Goal: Task Accomplishment & Management: Use online tool/utility

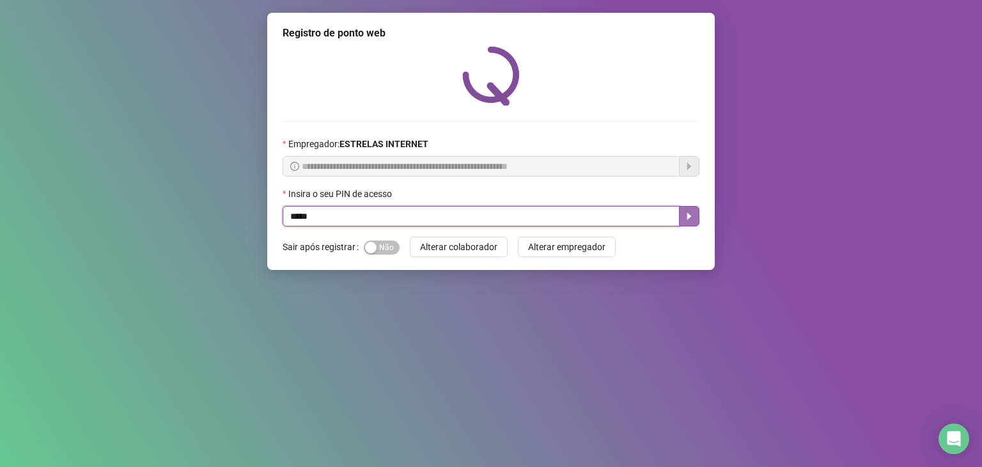
click at [695, 219] on button "button" at bounding box center [689, 216] width 20 height 20
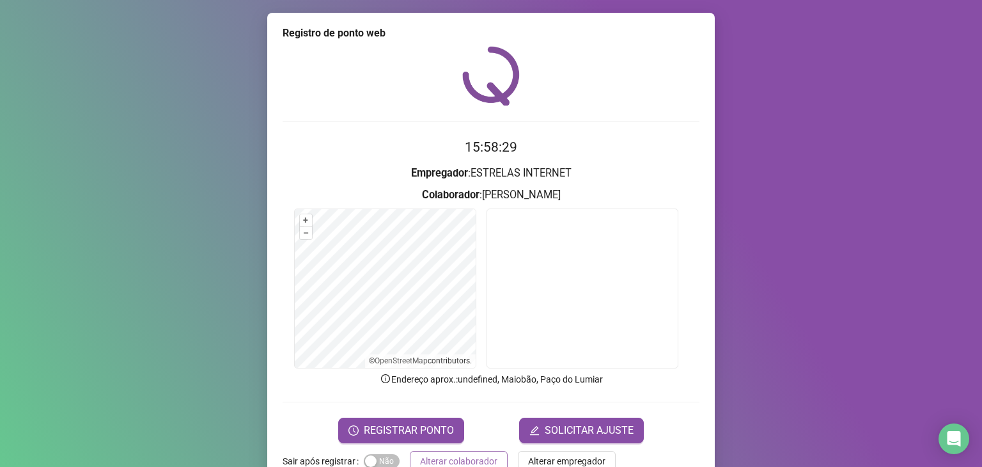
click at [484, 455] on span "Alterar colaborador" at bounding box center [458, 461] width 77 height 14
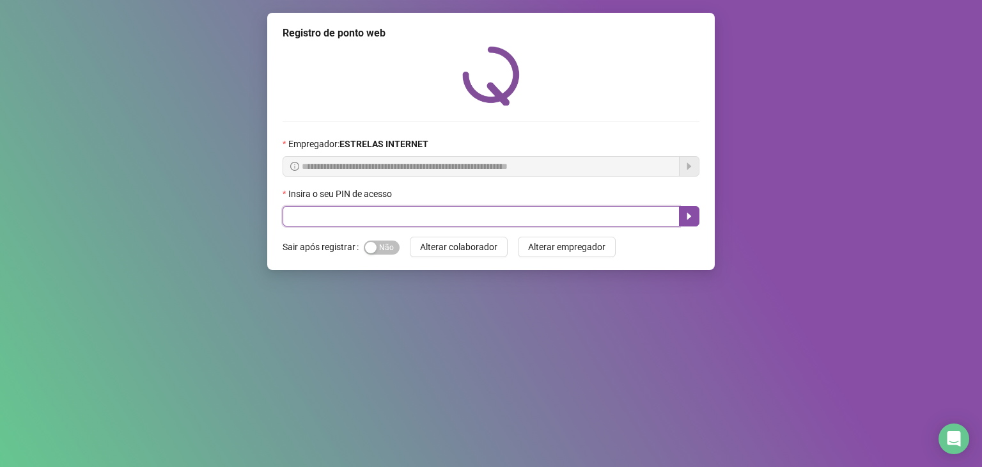
click at [498, 216] on input "text" at bounding box center [481, 216] width 397 height 20
type input "*****"
click at [694, 221] on icon "caret-right" at bounding box center [689, 216] width 10 height 10
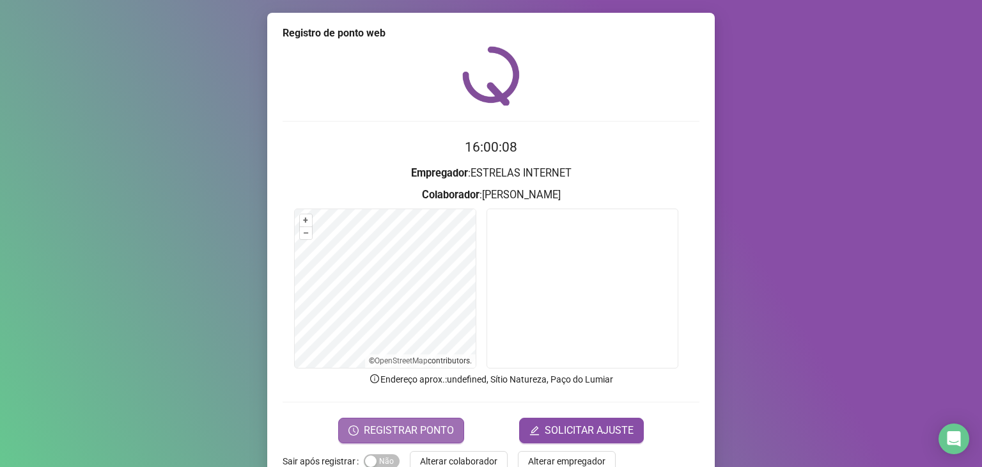
click at [438, 430] on span "REGISTRAR PONTO" at bounding box center [409, 430] width 90 height 15
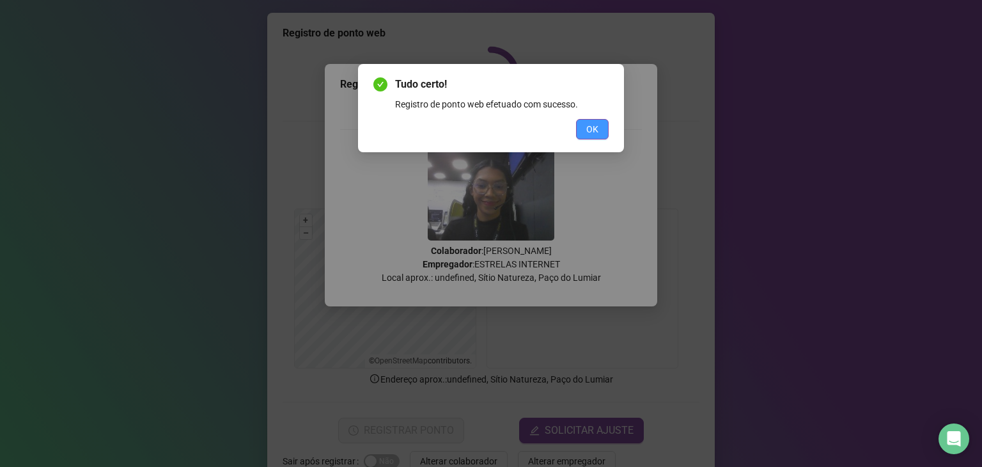
click at [592, 134] on span "OK" at bounding box center [592, 129] width 12 height 14
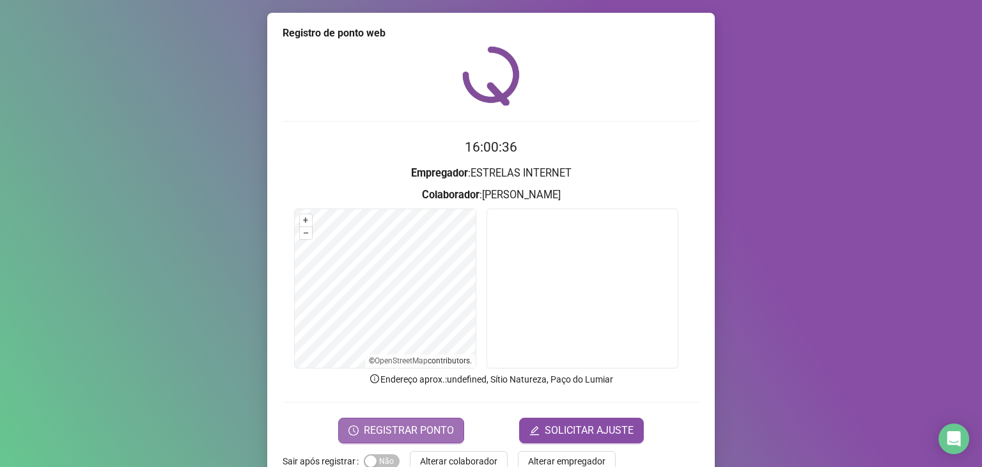
click at [434, 434] on span "REGISTRAR PONTO" at bounding box center [409, 430] width 90 height 15
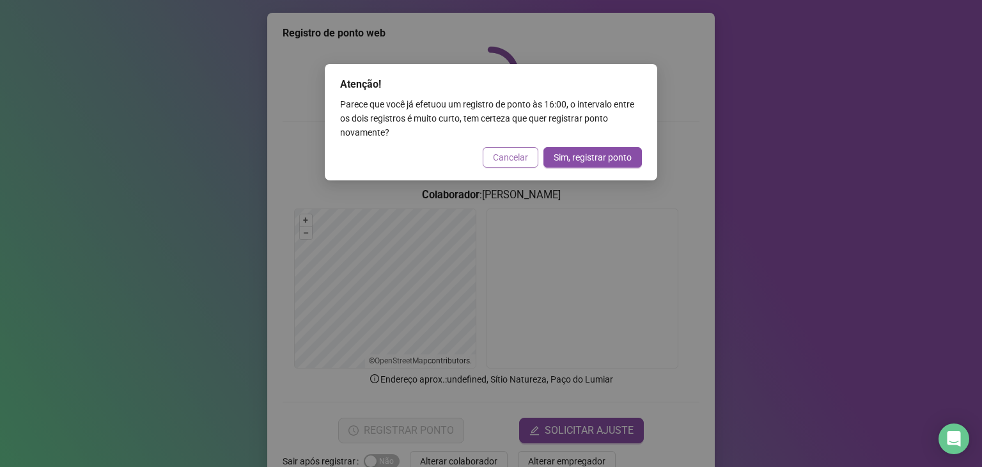
click at [504, 155] on span "Cancelar" at bounding box center [510, 157] width 35 height 14
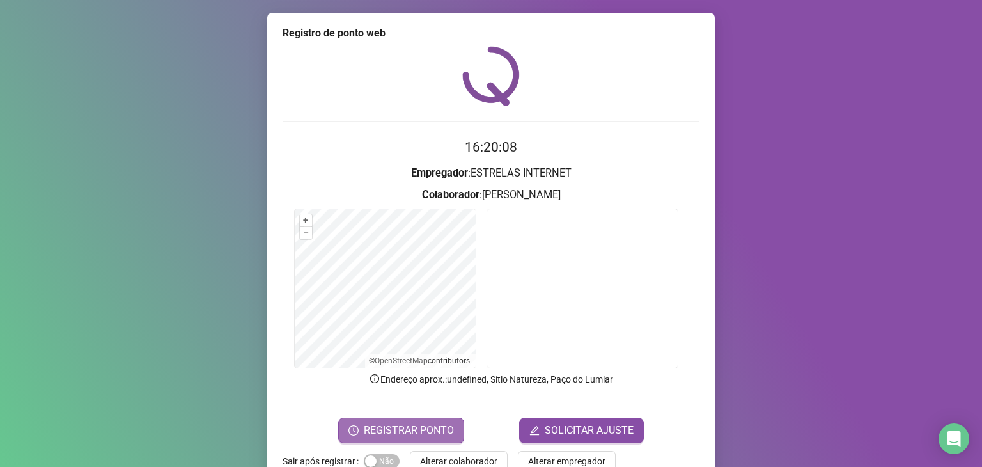
click at [394, 423] on span "REGISTRAR PONTO" at bounding box center [409, 430] width 90 height 15
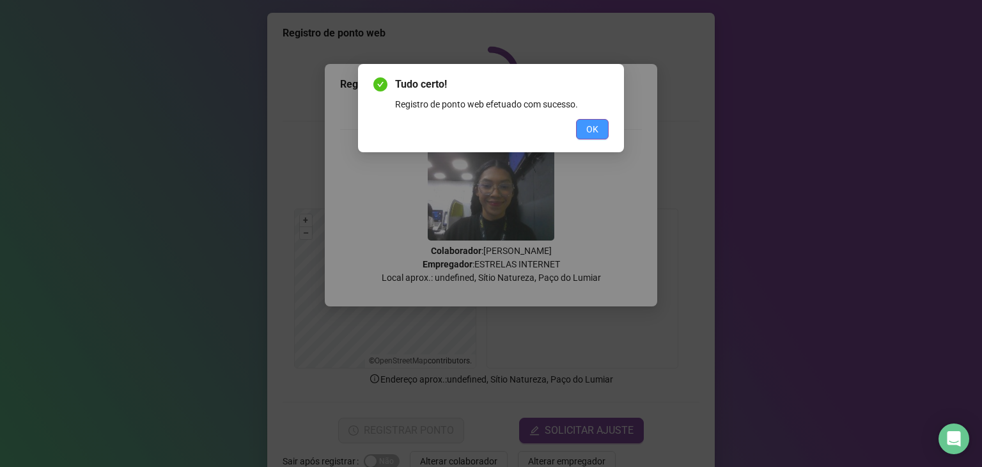
click at [594, 121] on button "OK" at bounding box center [592, 129] width 33 height 20
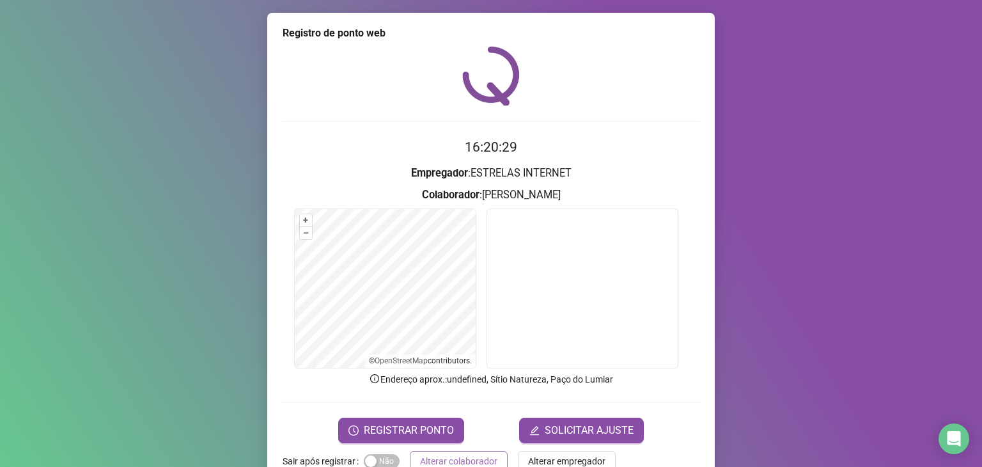
click at [454, 457] on span "Alterar colaborador" at bounding box center [458, 461] width 77 height 14
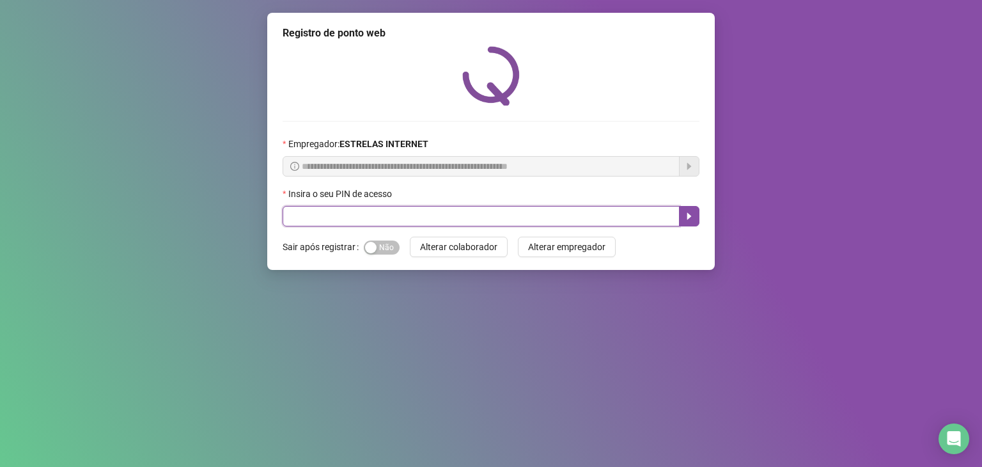
click at [481, 220] on input "text" at bounding box center [481, 216] width 397 height 20
type input "*****"
